Goal: Complete application form

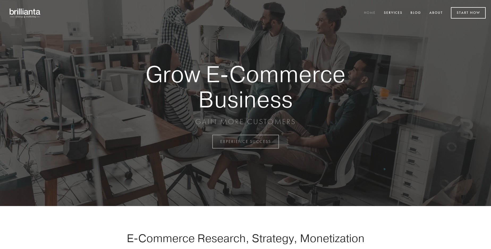
scroll to position [1392, 0]
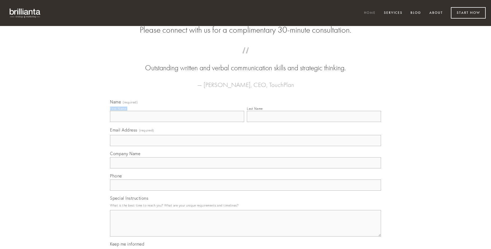
type input "[PERSON_NAME]"
click at [314, 122] on input "Last Name" at bounding box center [314, 116] width 134 height 11
type input "[PERSON_NAME]"
click at [245, 146] on input "Email Address (required)" at bounding box center [245, 140] width 271 height 11
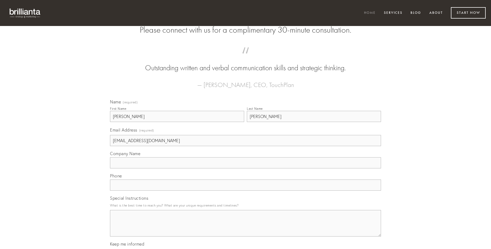
type input "[EMAIL_ADDRESS][DOMAIN_NAME]"
click at [245, 169] on input "Company Name" at bounding box center [245, 162] width 271 height 11
type input "denique"
click at [245, 191] on input "text" at bounding box center [245, 185] width 271 height 11
click at [245, 228] on textarea "Special Instructions" at bounding box center [245, 223] width 271 height 27
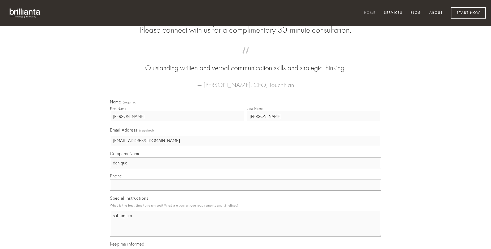
type textarea "suffragium"
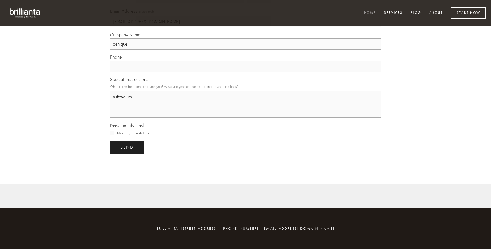
click at [127, 147] on span "send" at bounding box center [127, 147] width 13 height 5
